Goal: Transaction & Acquisition: Purchase product/service

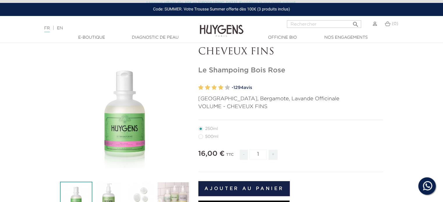
scroll to position [29, 0]
click at [199, 137] on label3"] "500ml" at bounding box center [211, 136] width 27 height 5
radio input "true"
click at [273, 128] on li "250ml" at bounding box center [289, 129] width 182 height 8
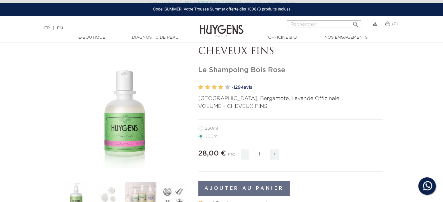
click at [199, 130] on label1"] "250ml" at bounding box center [211, 128] width 27 height 5
radio input "true"
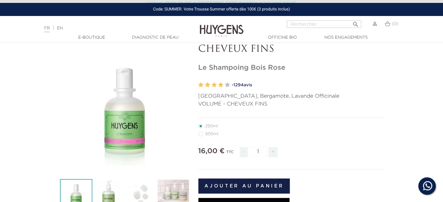
scroll to position [29, 0]
